Goal: Task Accomplishment & Management: Use online tool/utility

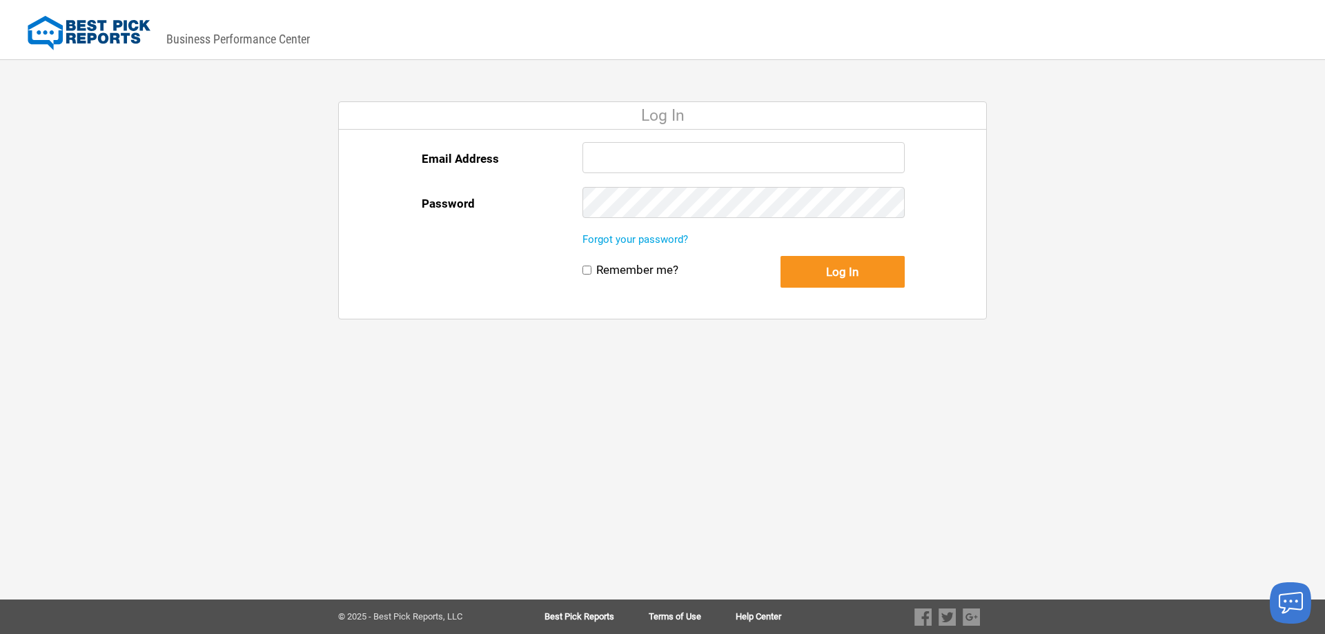
type input "[EMAIL_ADDRESS][DOMAIN_NAME]"
click at [847, 271] on button "Log In" at bounding box center [843, 272] width 124 height 32
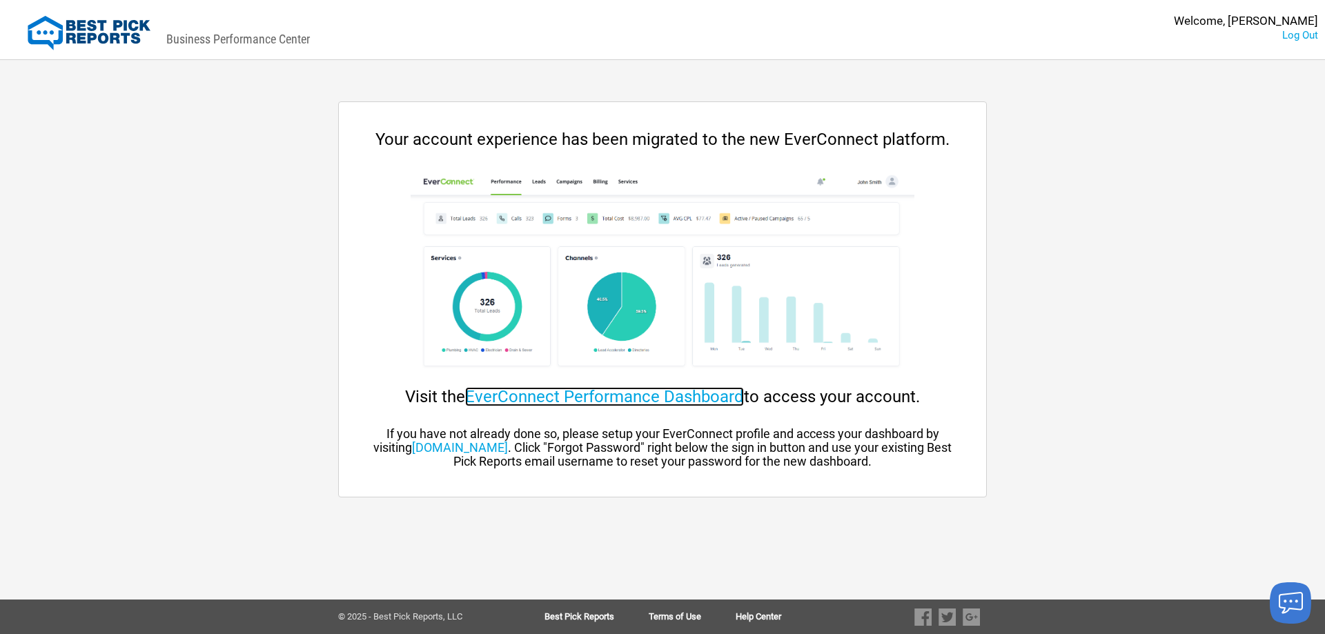
click at [693, 399] on link "EverConnect Performance Dashboard" at bounding box center [604, 396] width 279 height 19
